Goal: Task Accomplishment & Management: Manage account settings

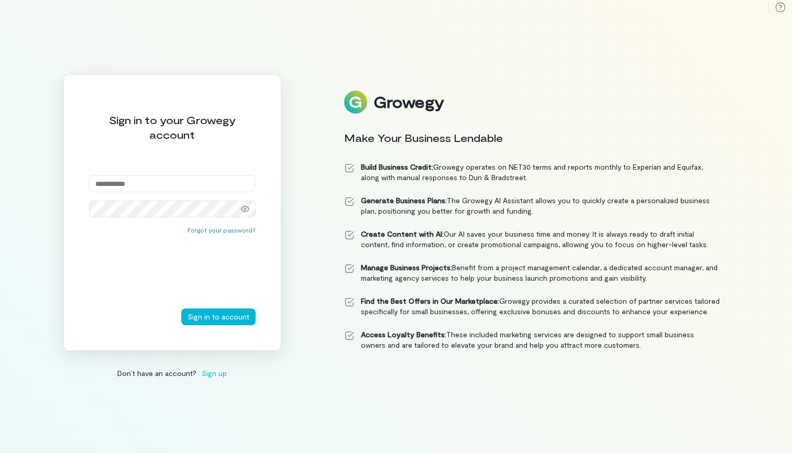
paste input "**********"
type input "**********"
click at [211, 317] on button "Sign in to account" at bounding box center [218, 317] width 74 height 17
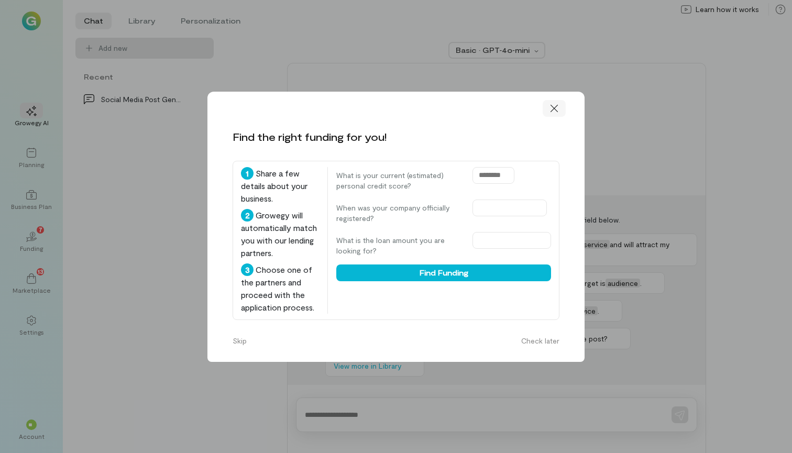
click at [558, 103] on icon at bounding box center [554, 108] width 10 height 10
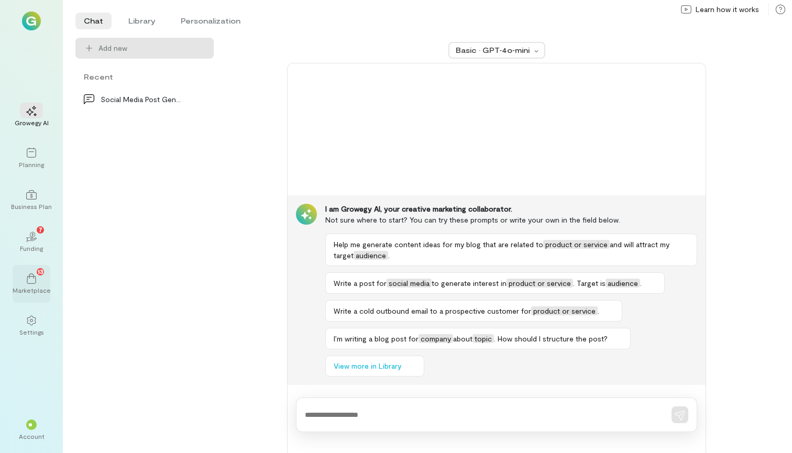
click at [28, 274] on icon at bounding box center [31, 279] width 10 height 10
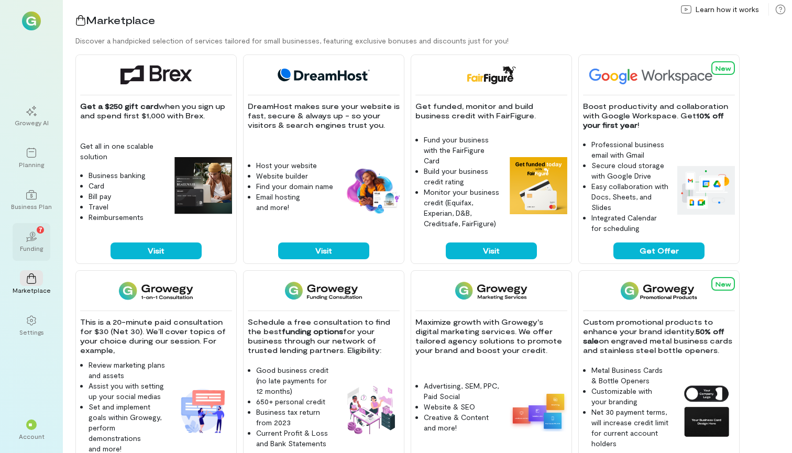
click at [31, 254] on div "02 7 Funding" at bounding box center [32, 242] width 38 height 38
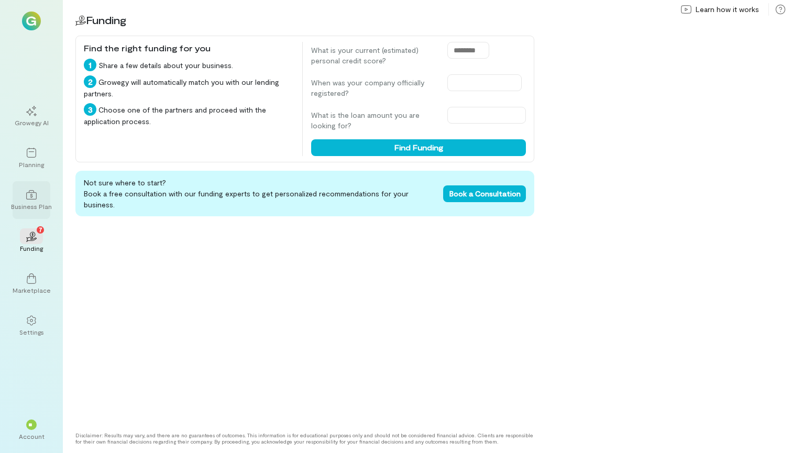
click at [37, 195] on div at bounding box center [31, 195] width 23 height 16
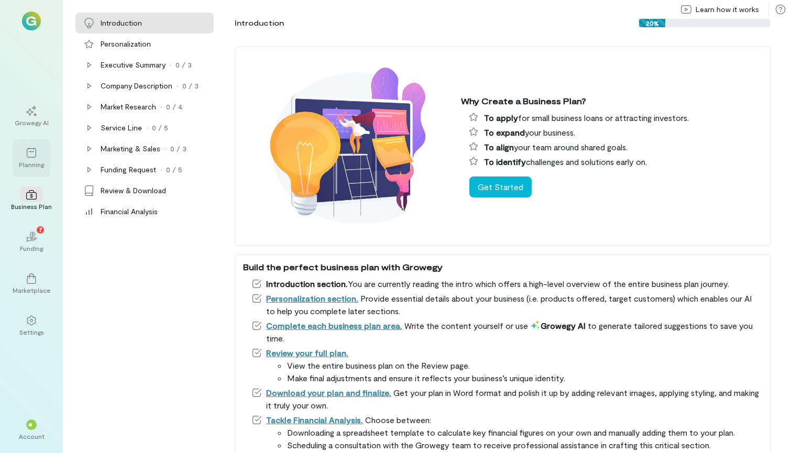
click at [38, 160] on div "Planning" at bounding box center [31, 164] width 25 height 8
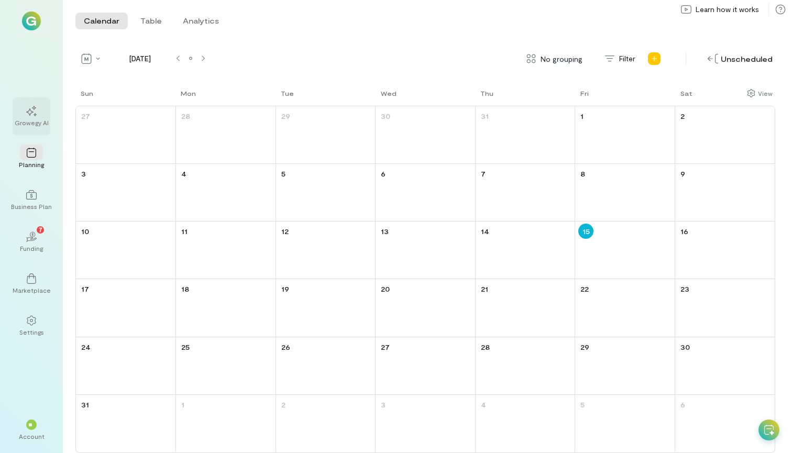
click at [38, 125] on div "Growegy AI" at bounding box center [32, 122] width 34 height 8
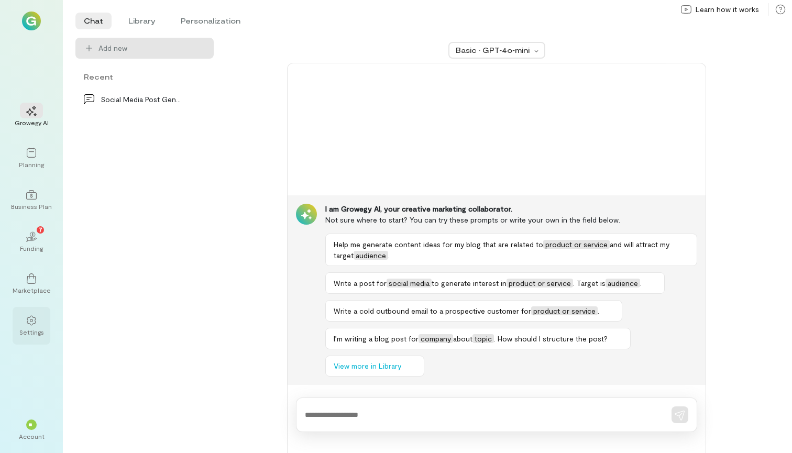
click at [20, 332] on div "Settings" at bounding box center [31, 332] width 25 height 8
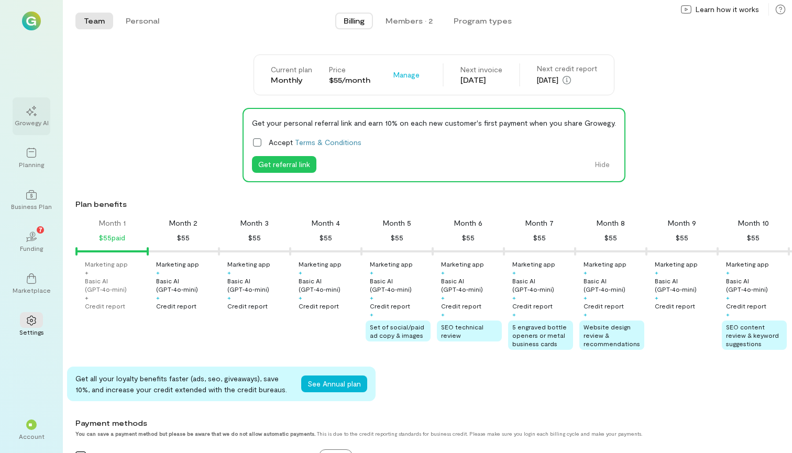
click at [20, 115] on div at bounding box center [31, 111] width 23 height 16
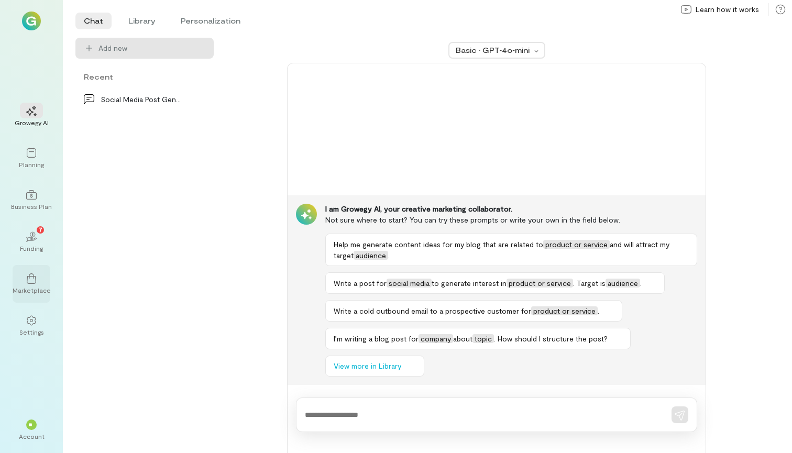
click at [34, 298] on div "Marketplace" at bounding box center [32, 284] width 38 height 38
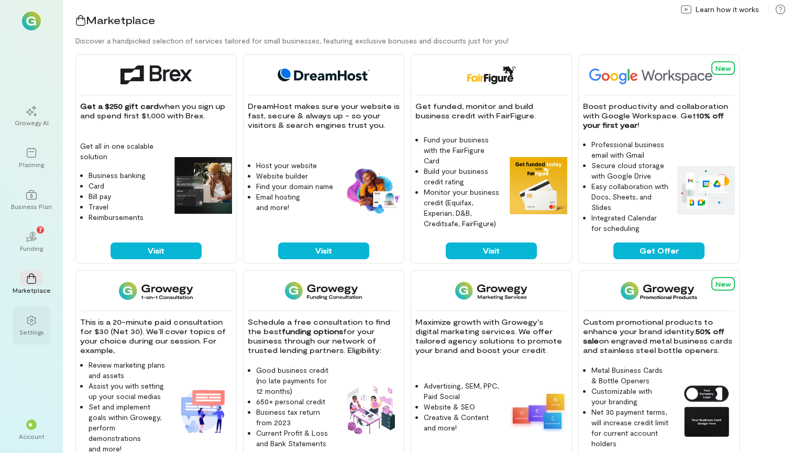
click at [33, 331] on div "Settings" at bounding box center [31, 332] width 25 height 8
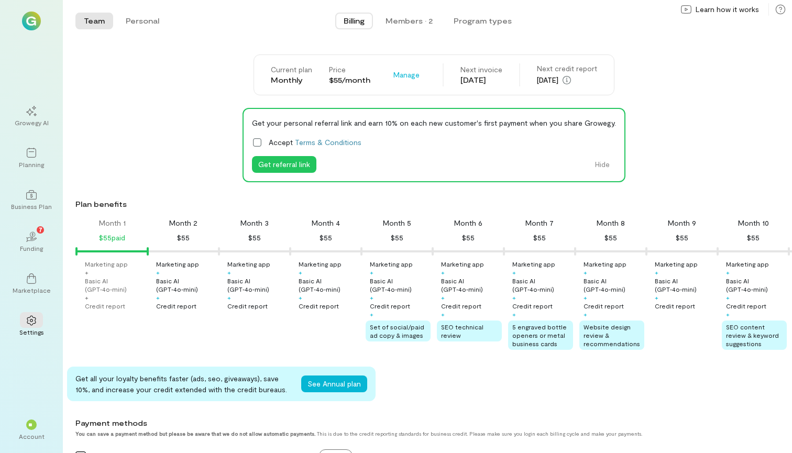
click at [266, 142] on label "Accept Terms & Conditions" at bounding box center [434, 142] width 364 height 11
click at [303, 167] on button "Get referral link" at bounding box center [284, 164] width 64 height 17
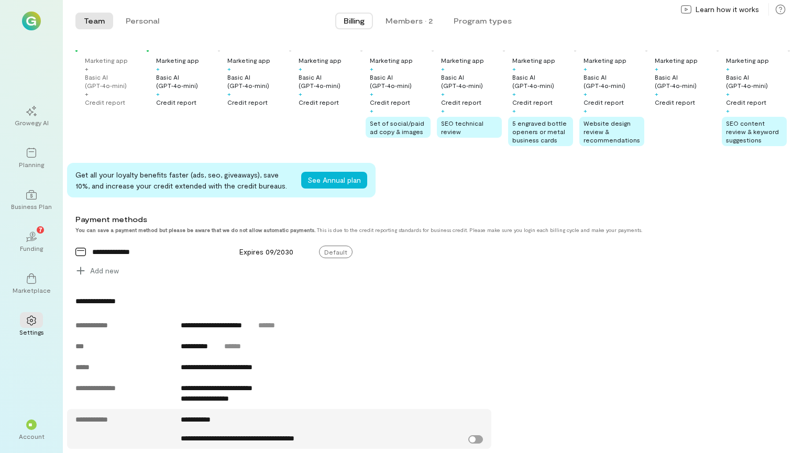
scroll to position [210, 0]
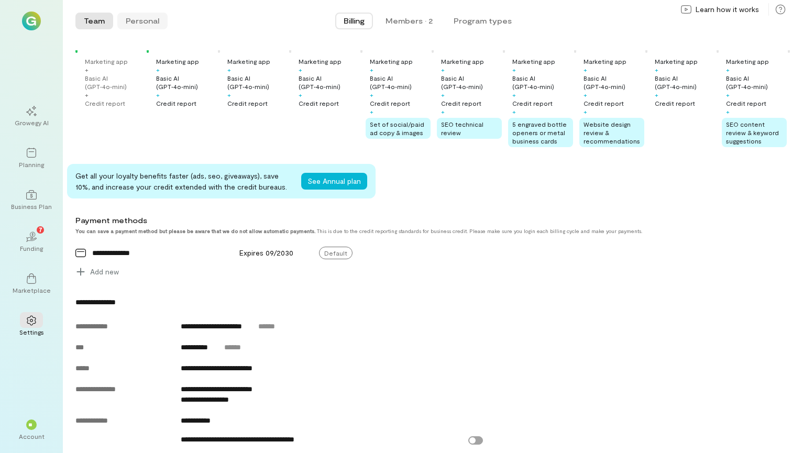
click at [138, 20] on button "Personal" at bounding box center [142, 21] width 50 height 17
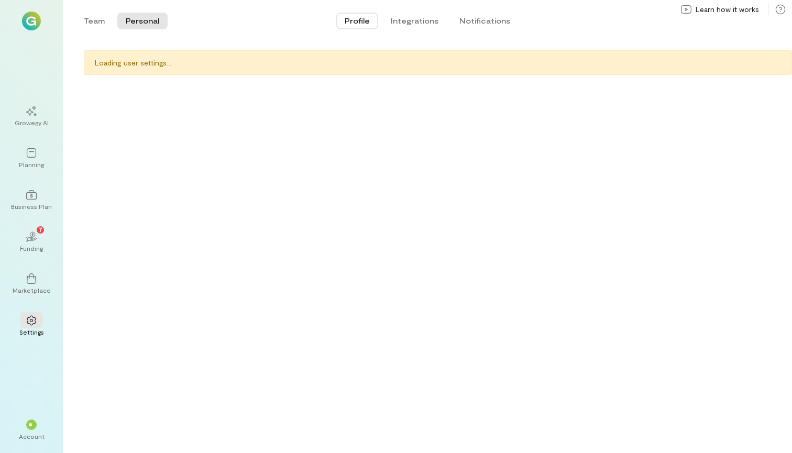
scroll to position [0, 0]
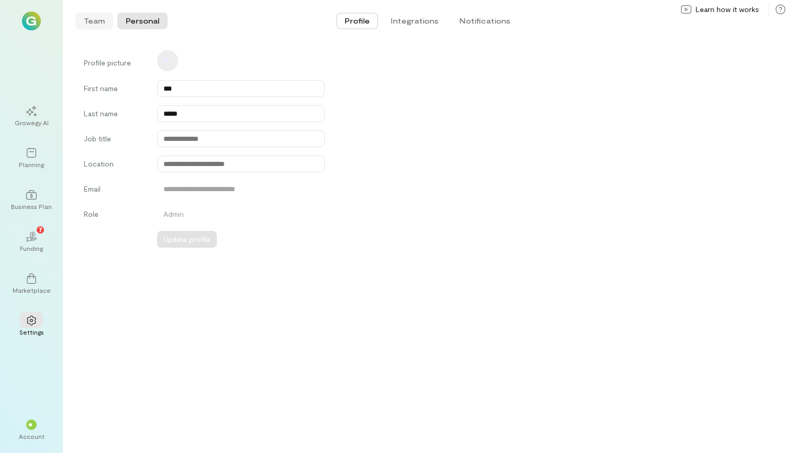
click at [102, 24] on button "Team" at bounding box center [94, 21] width 38 height 17
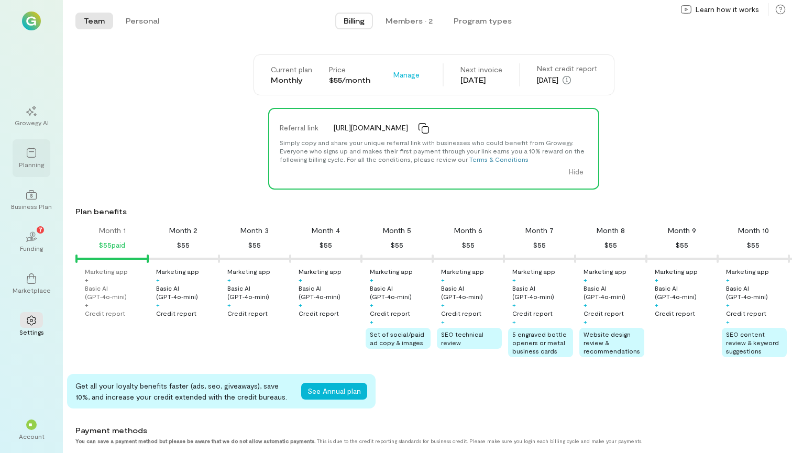
click at [21, 163] on div "Planning" at bounding box center [31, 164] width 25 height 8
